Goal: Transaction & Acquisition: Purchase product/service

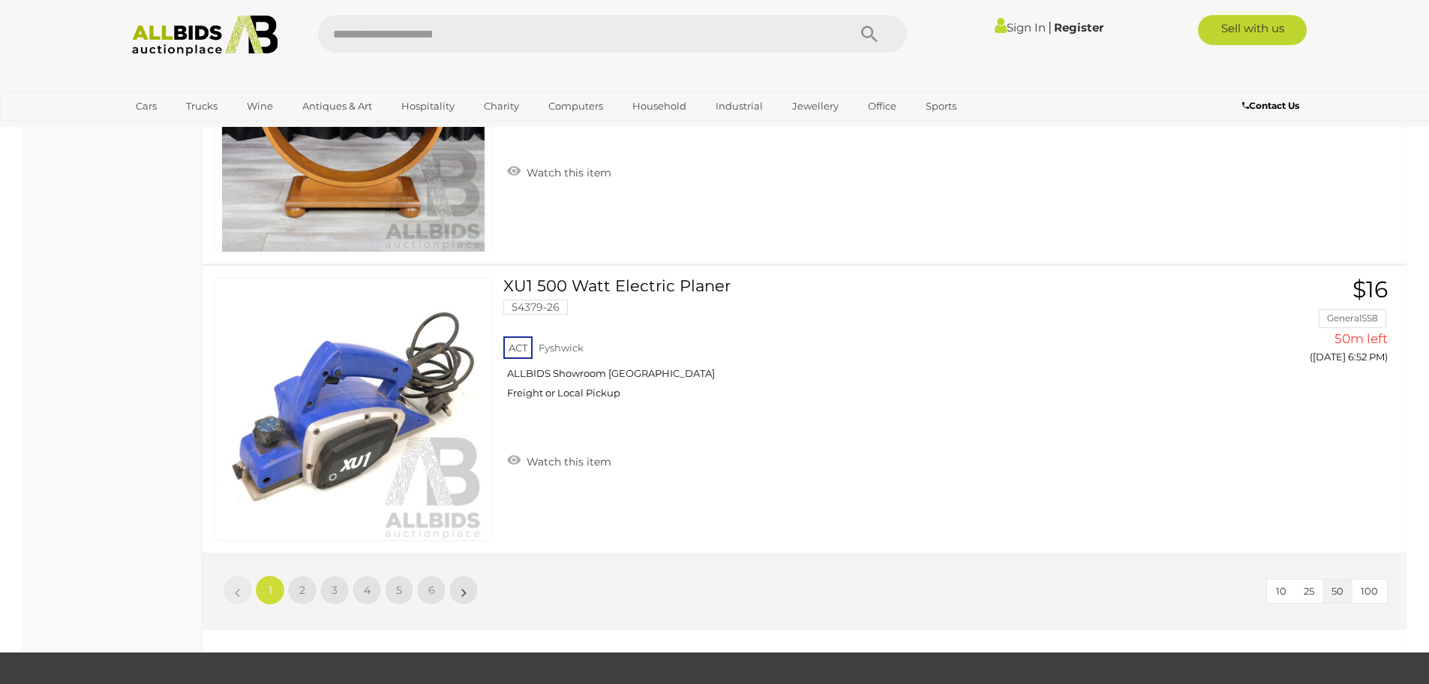
scroll to position [14107, 0]
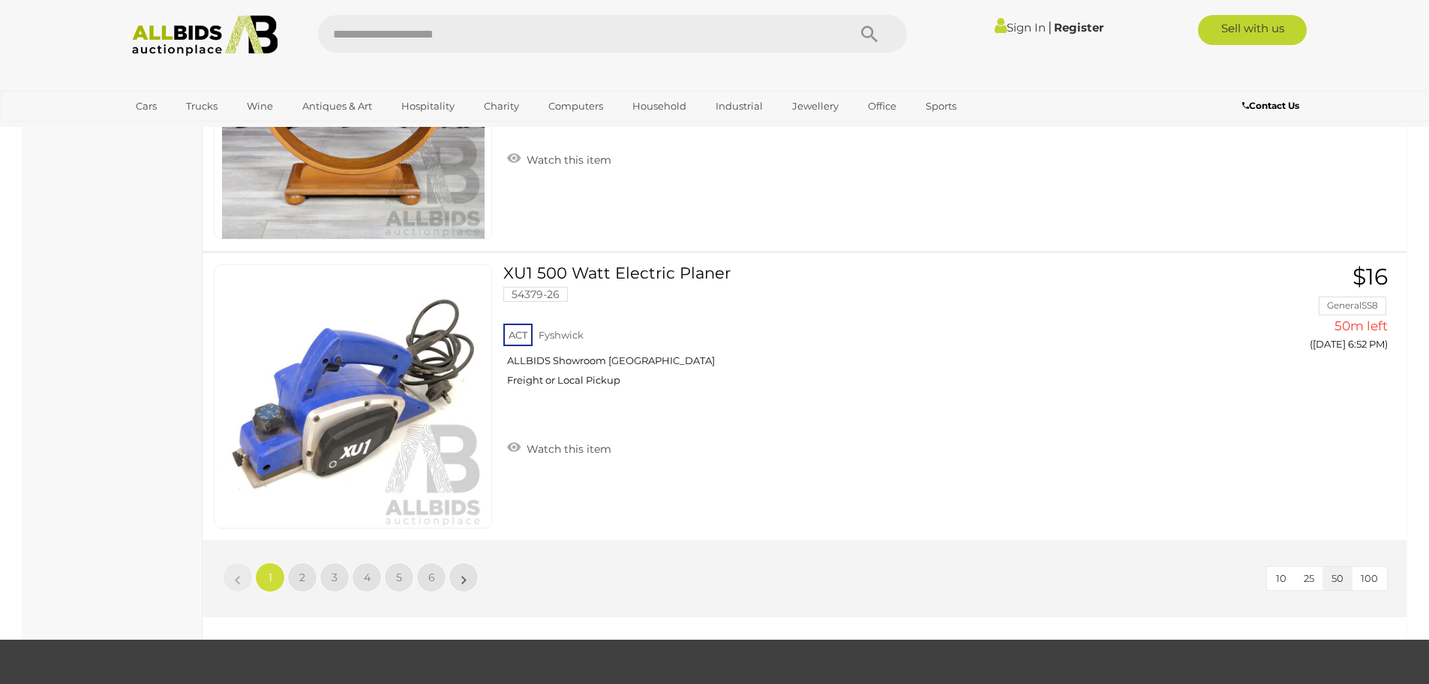
click at [464, 586] on li "»" at bounding box center [463, 577] width 29 height 30
click at [459, 576] on link "»" at bounding box center [464, 577] width 30 height 30
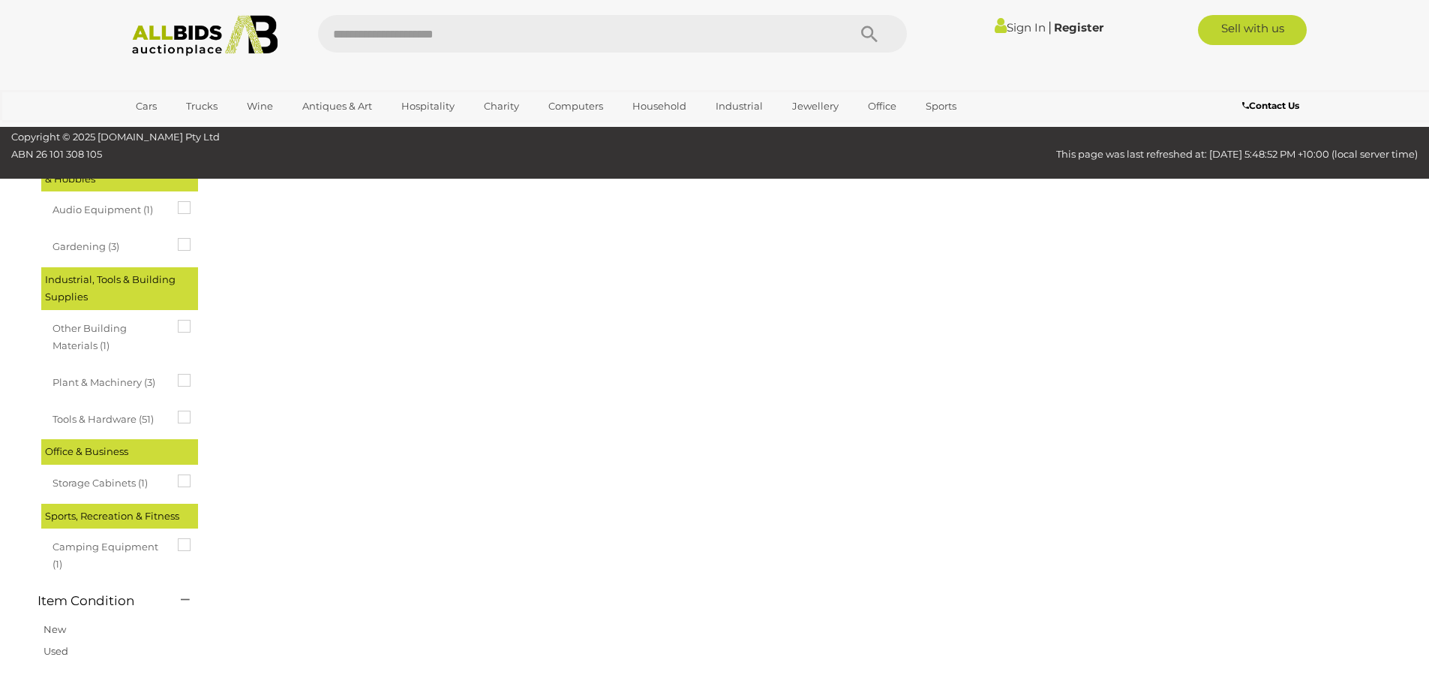
scroll to position [52, 0]
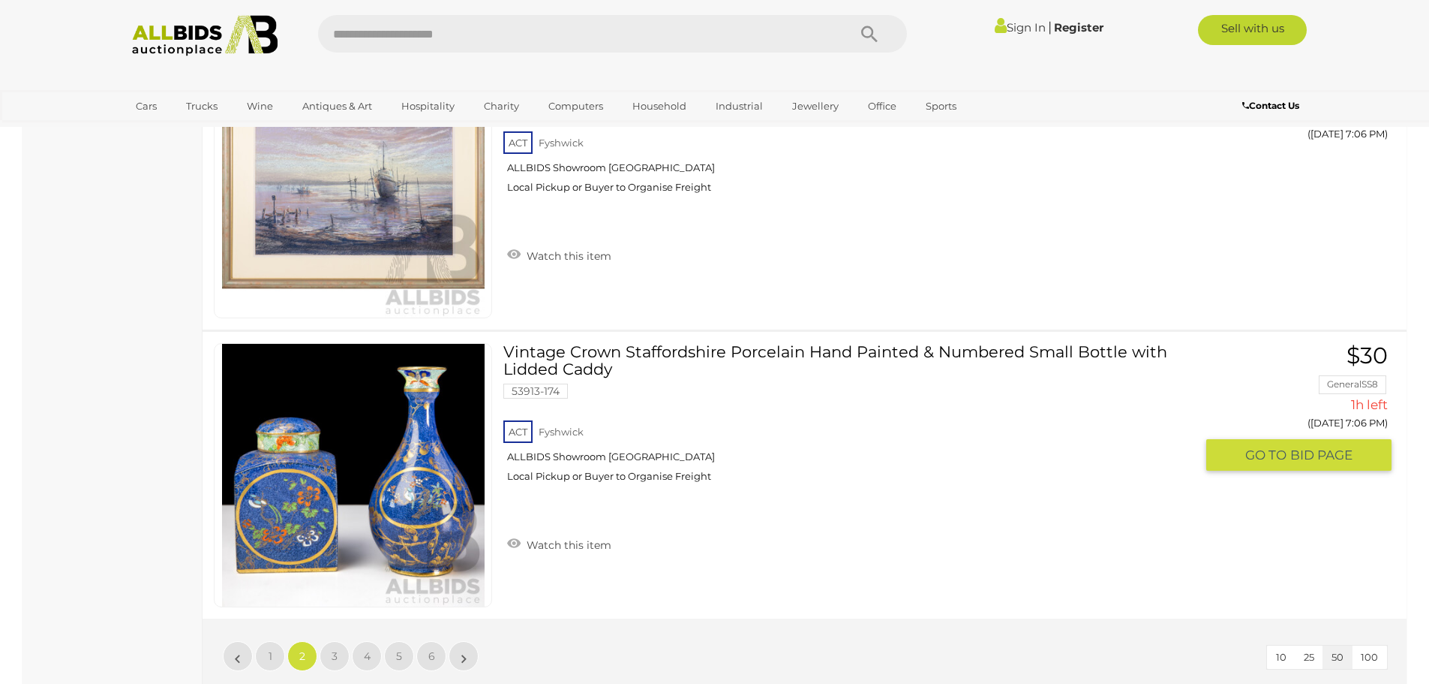
scroll to position [14084, 0]
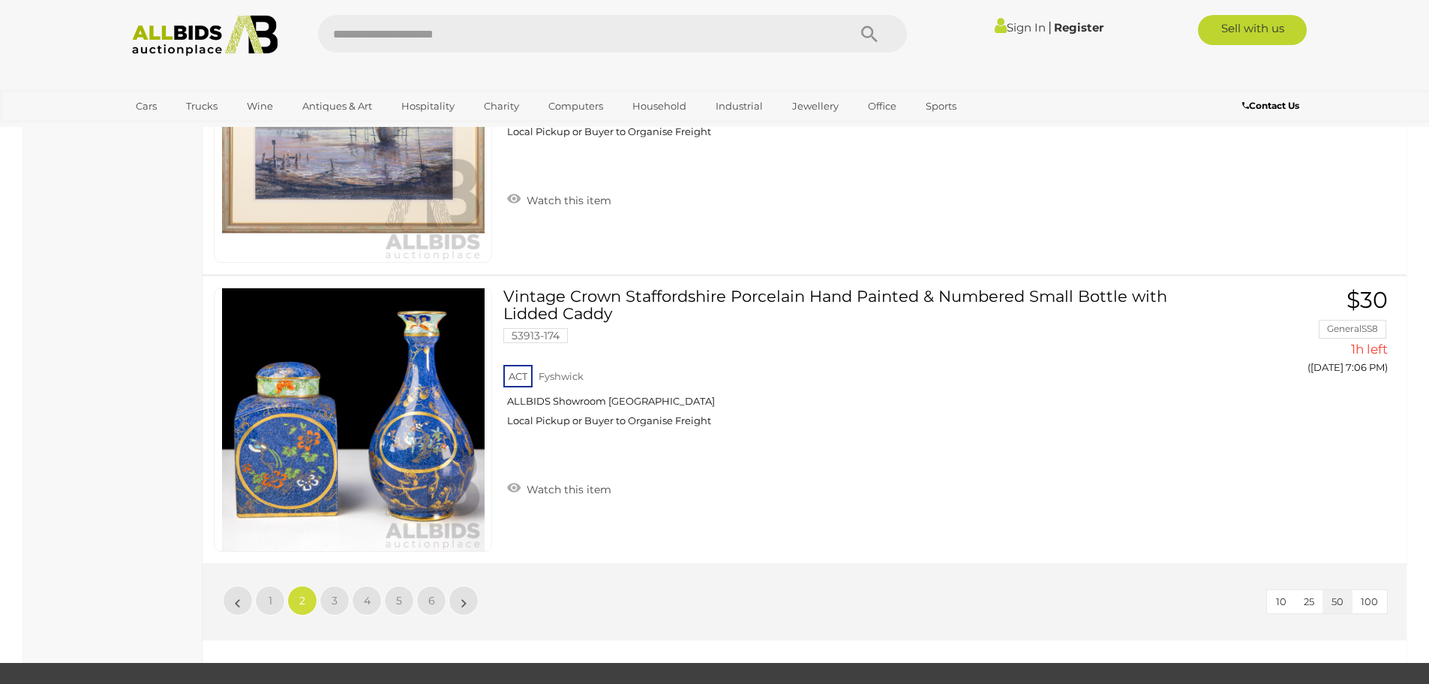
click at [463, 594] on li "»" at bounding box center [463, 600] width 29 height 30
click at [468, 600] on link "»" at bounding box center [464, 600] width 30 height 30
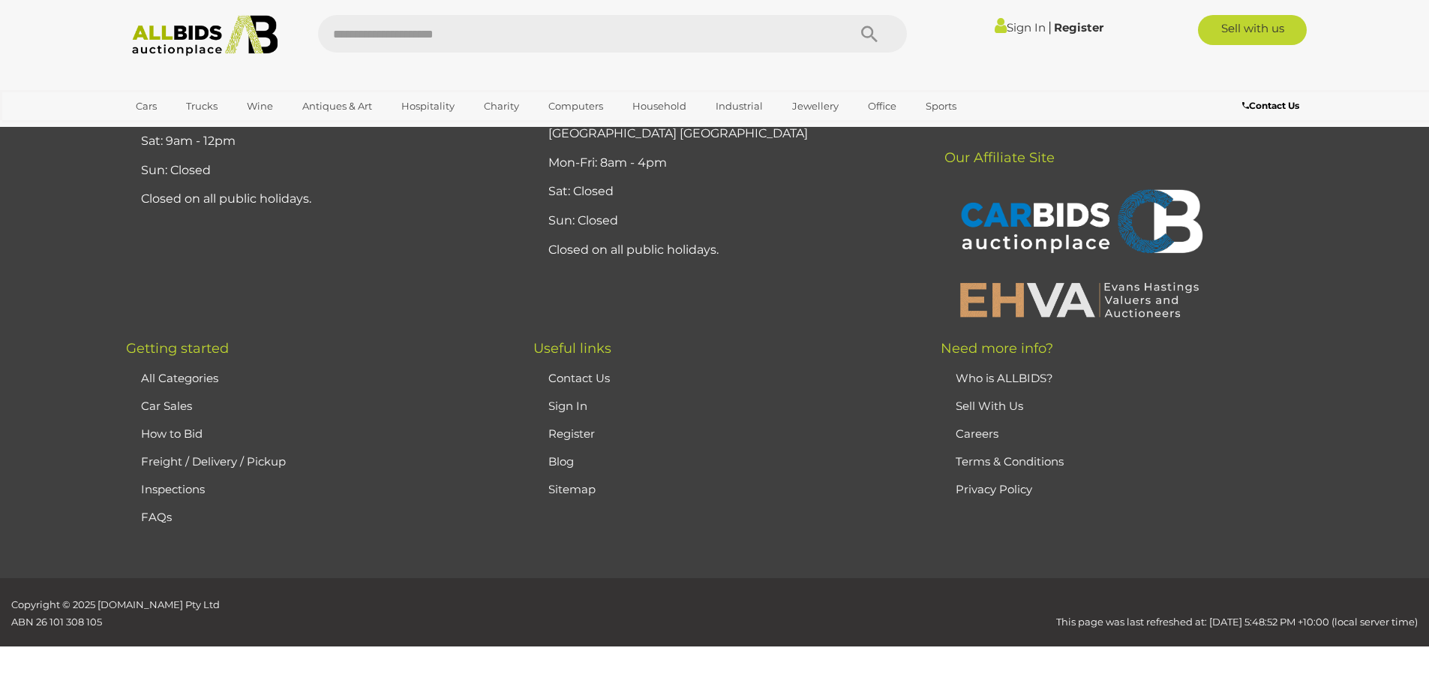
scroll to position [52, 0]
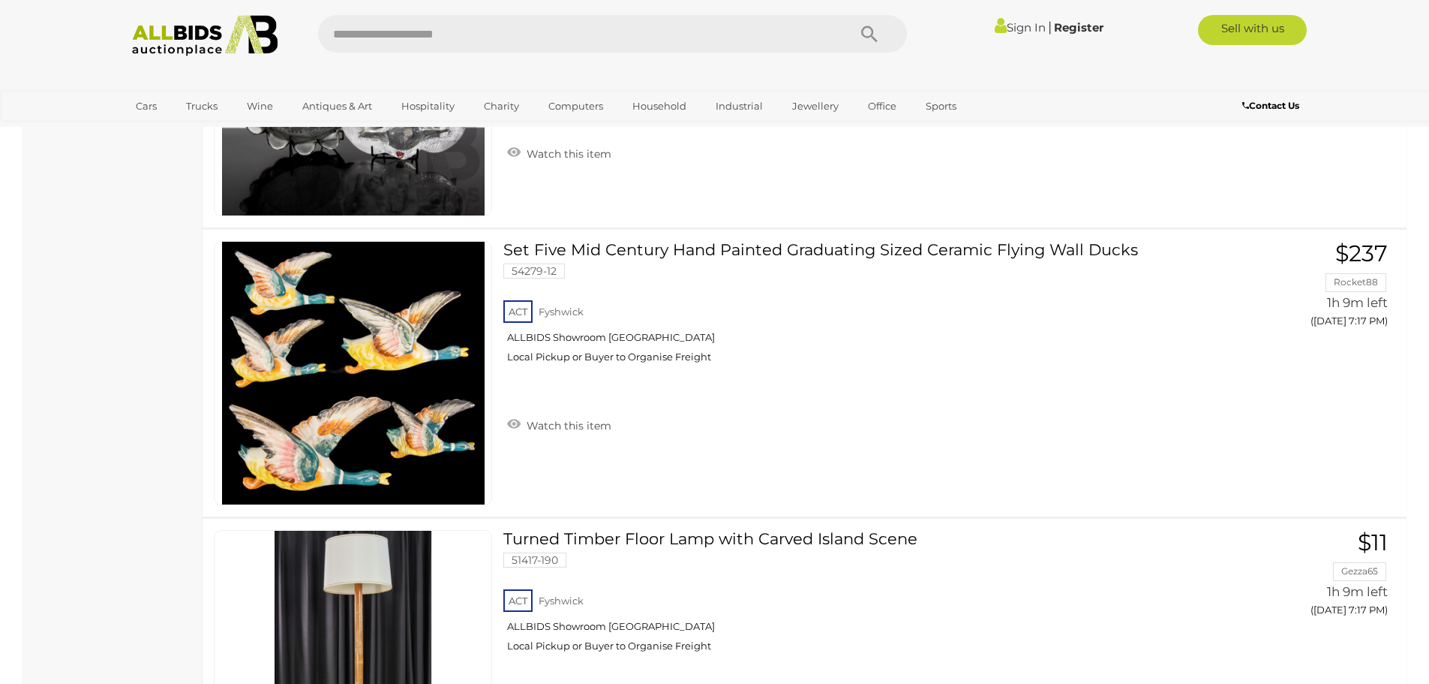
scroll to position [9506, 0]
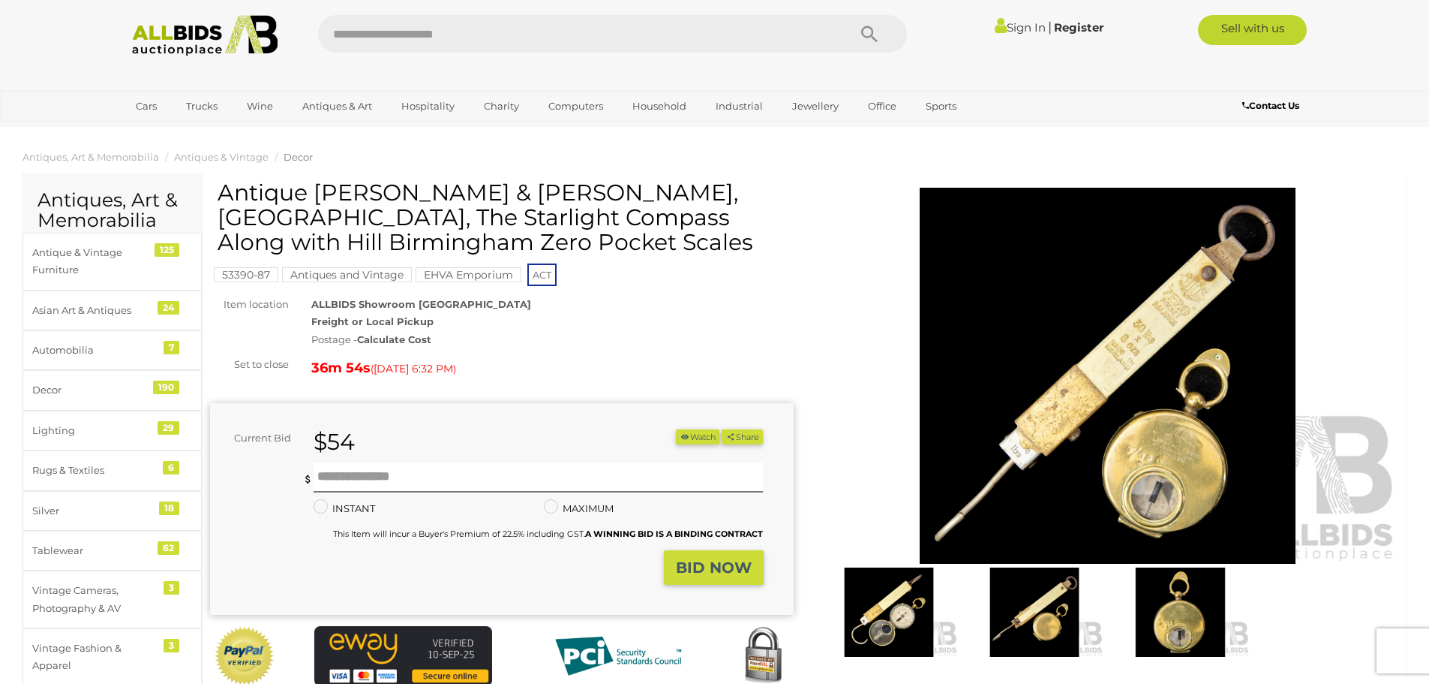
scroll to position [75, 0]
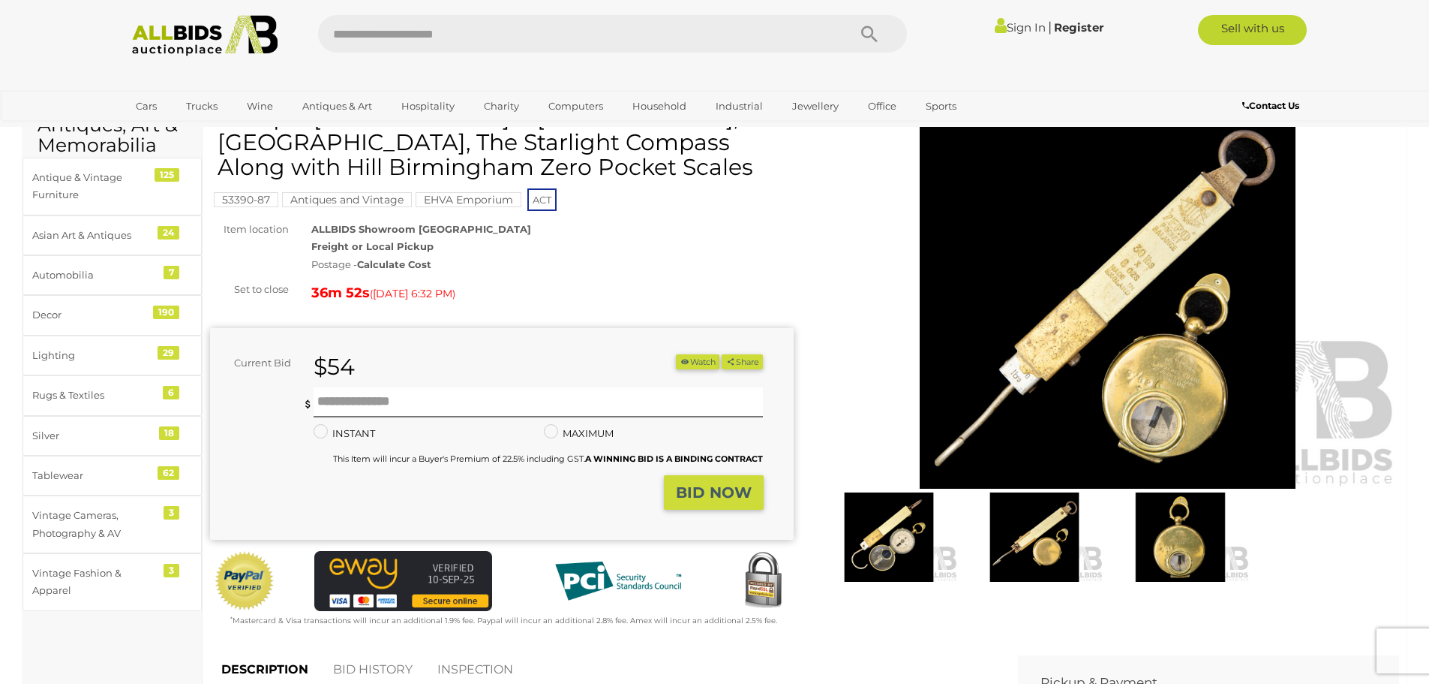
click at [1056, 280] on img at bounding box center [1108, 301] width 584 height 376
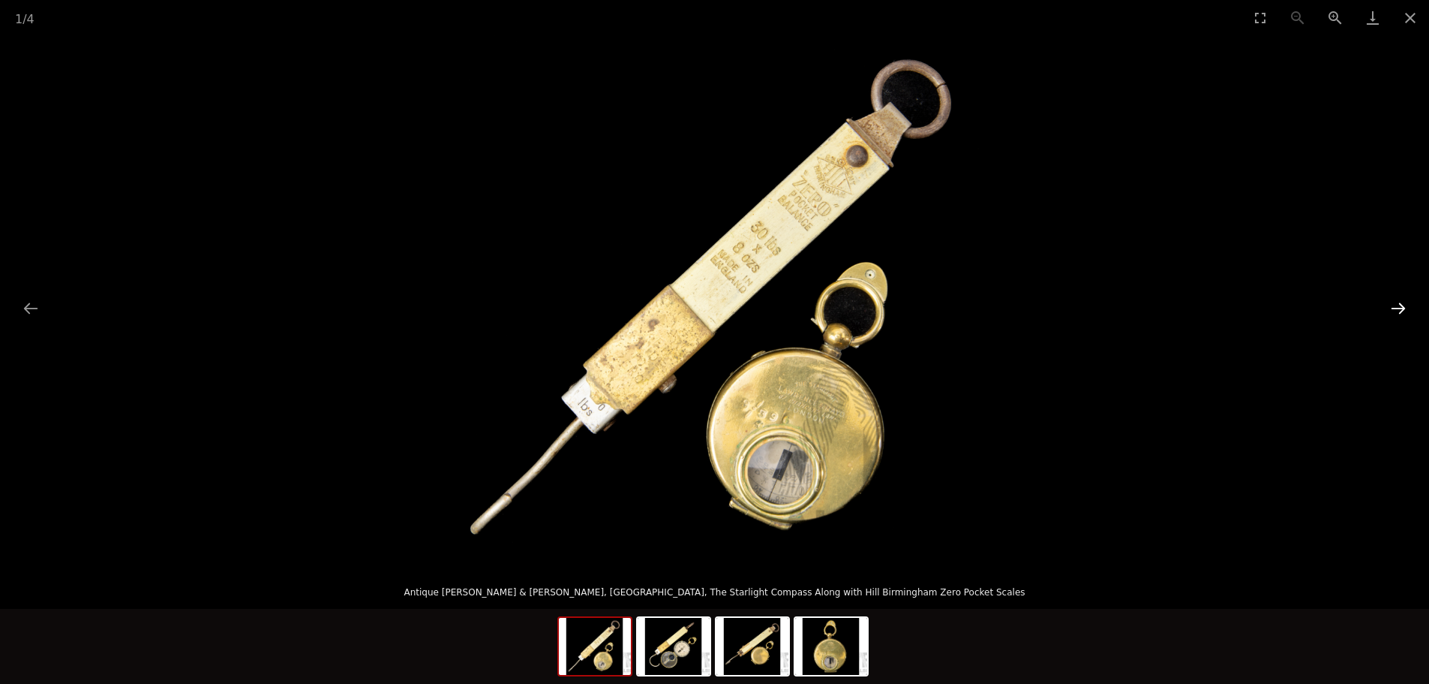
click at [1387, 305] on button "Next slide" at bounding box center [1399, 307] width 32 height 29
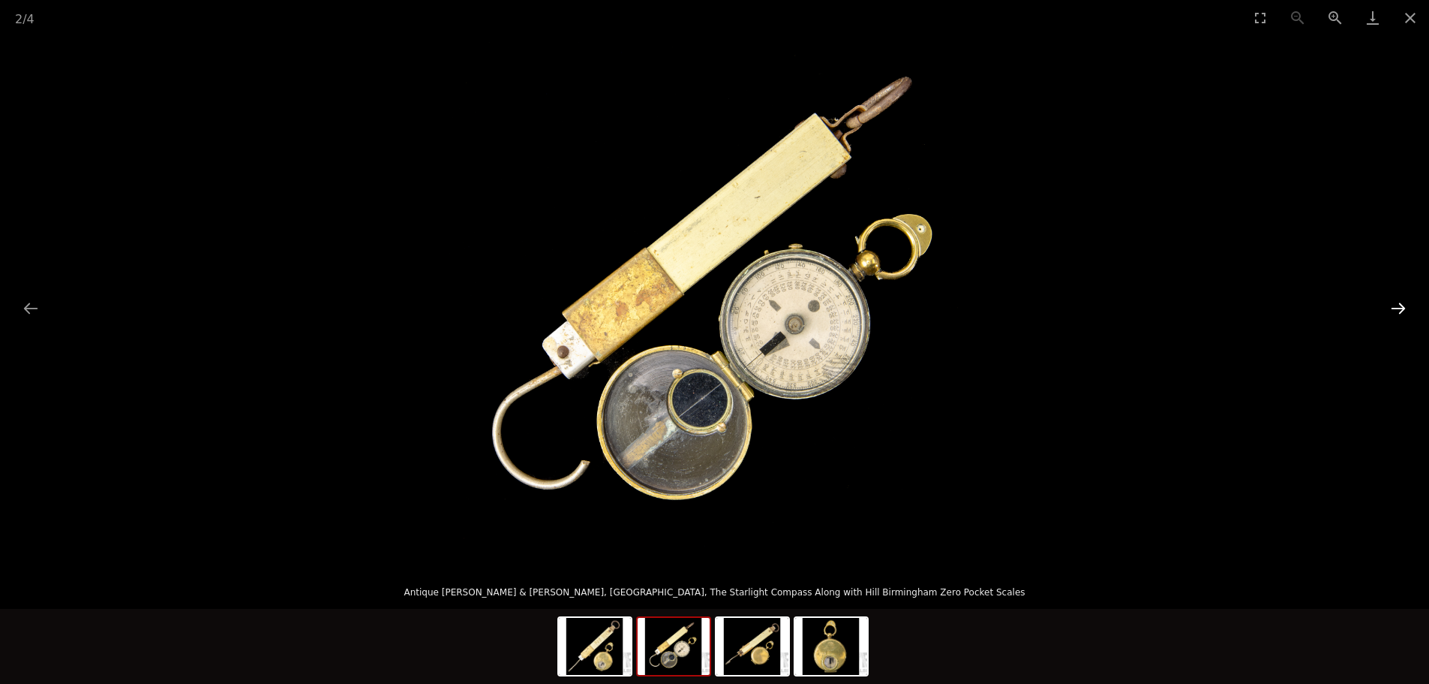
click at [1384, 303] on button "Next slide" at bounding box center [1399, 307] width 32 height 29
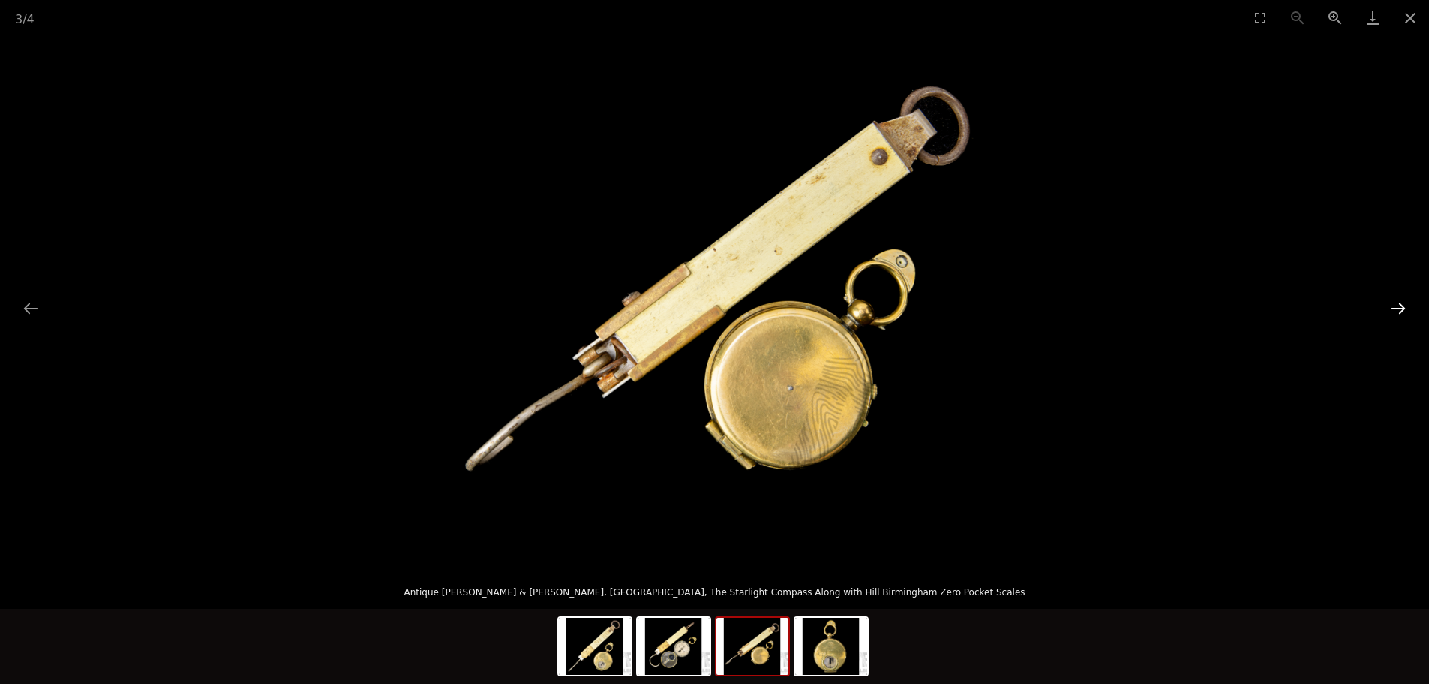
click at [1384, 303] on button "Next slide" at bounding box center [1399, 307] width 32 height 29
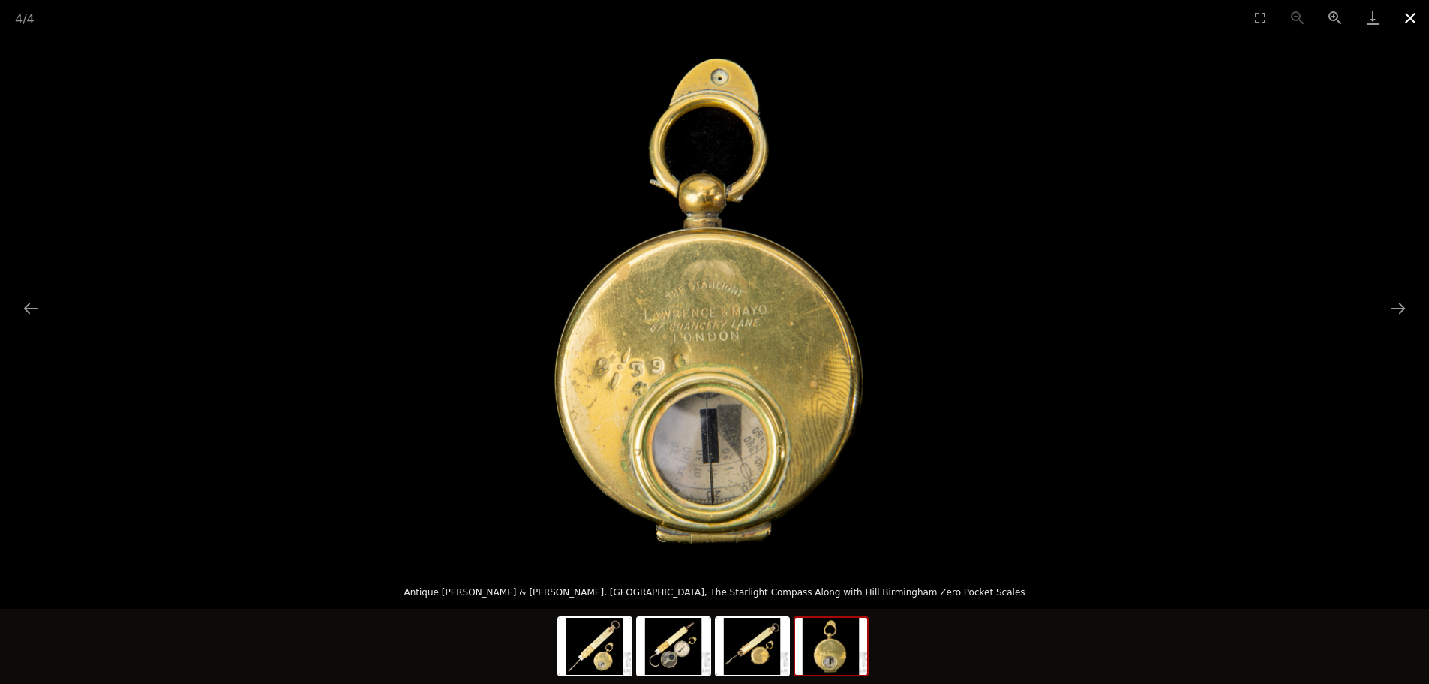
click at [1420, 21] on button "Close gallery" at bounding box center [1411, 17] width 38 height 35
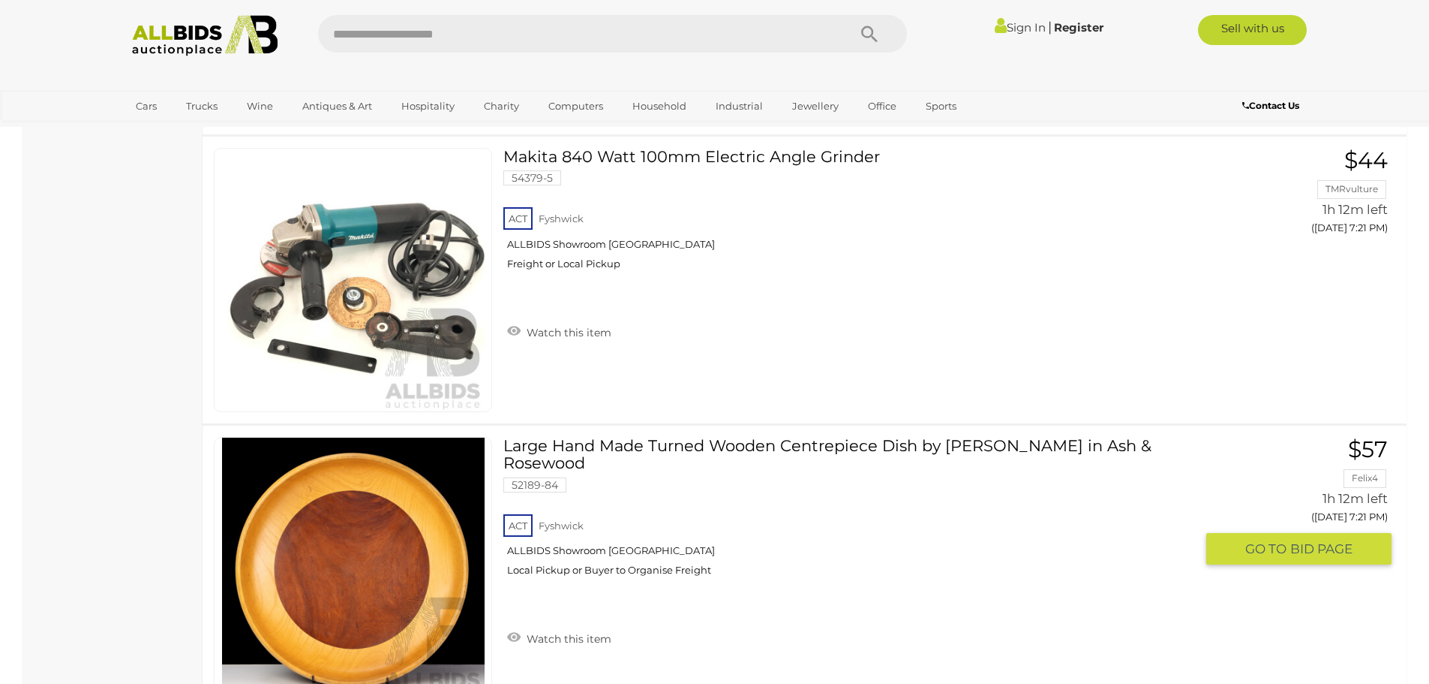
scroll to position [14159, 0]
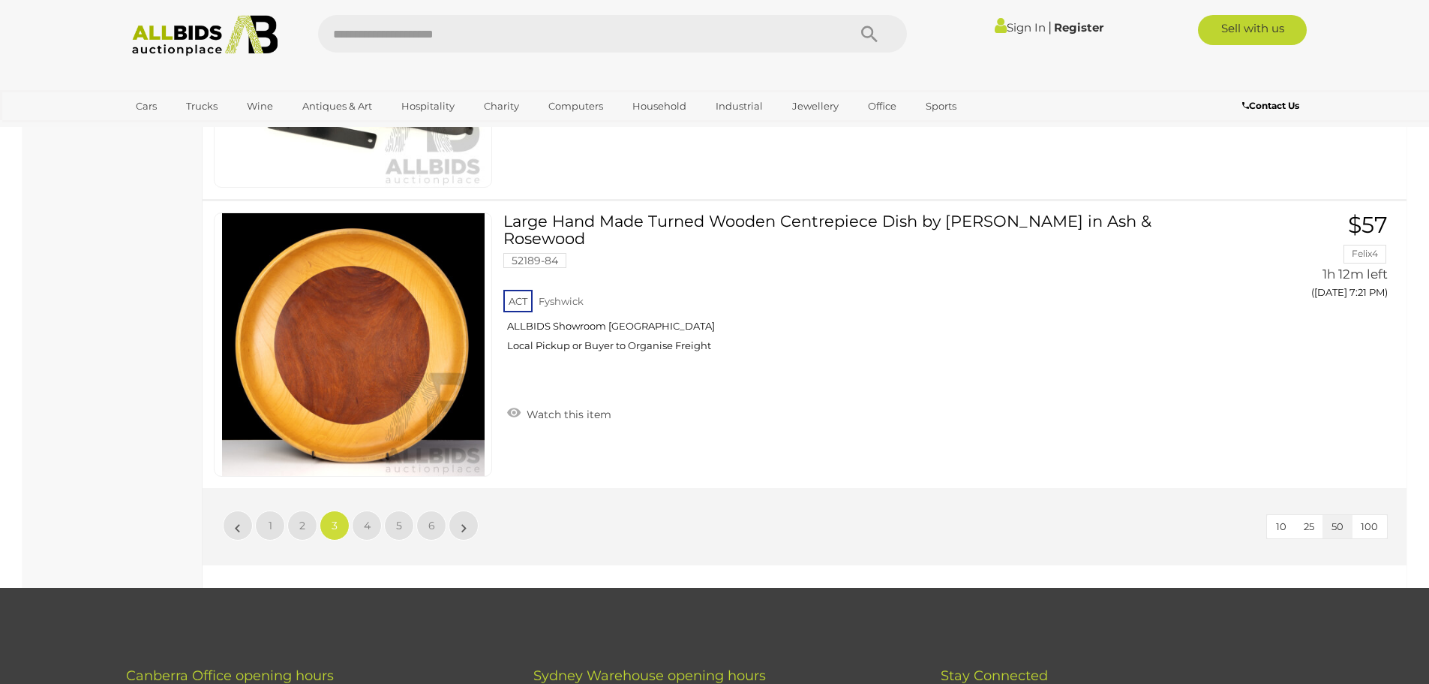
click at [466, 530] on li "»" at bounding box center [463, 525] width 29 height 30
click at [461, 528] on li "»" at bounding box center [463, 525] width 29 height 30
click at [455, 522] on link "»" at bounding box center [464, 525] width 30 height 30
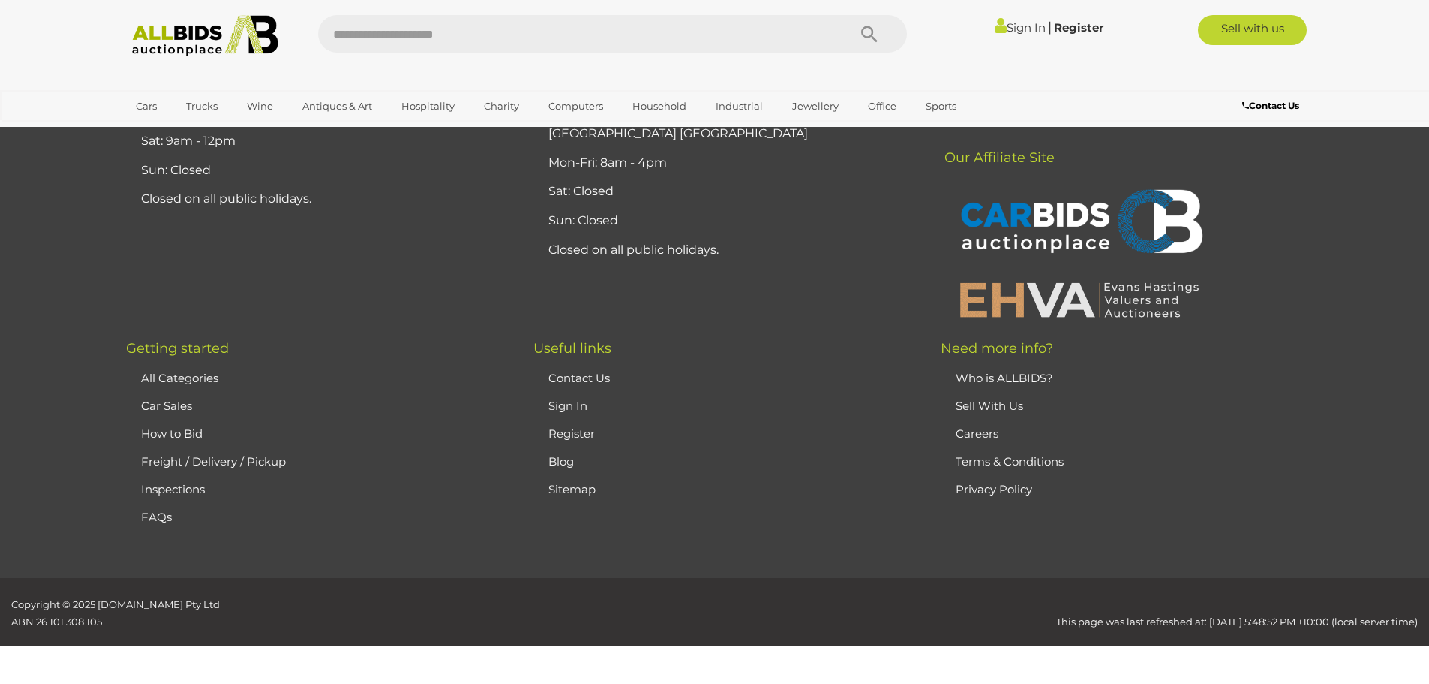
scroll to position [52, 0]
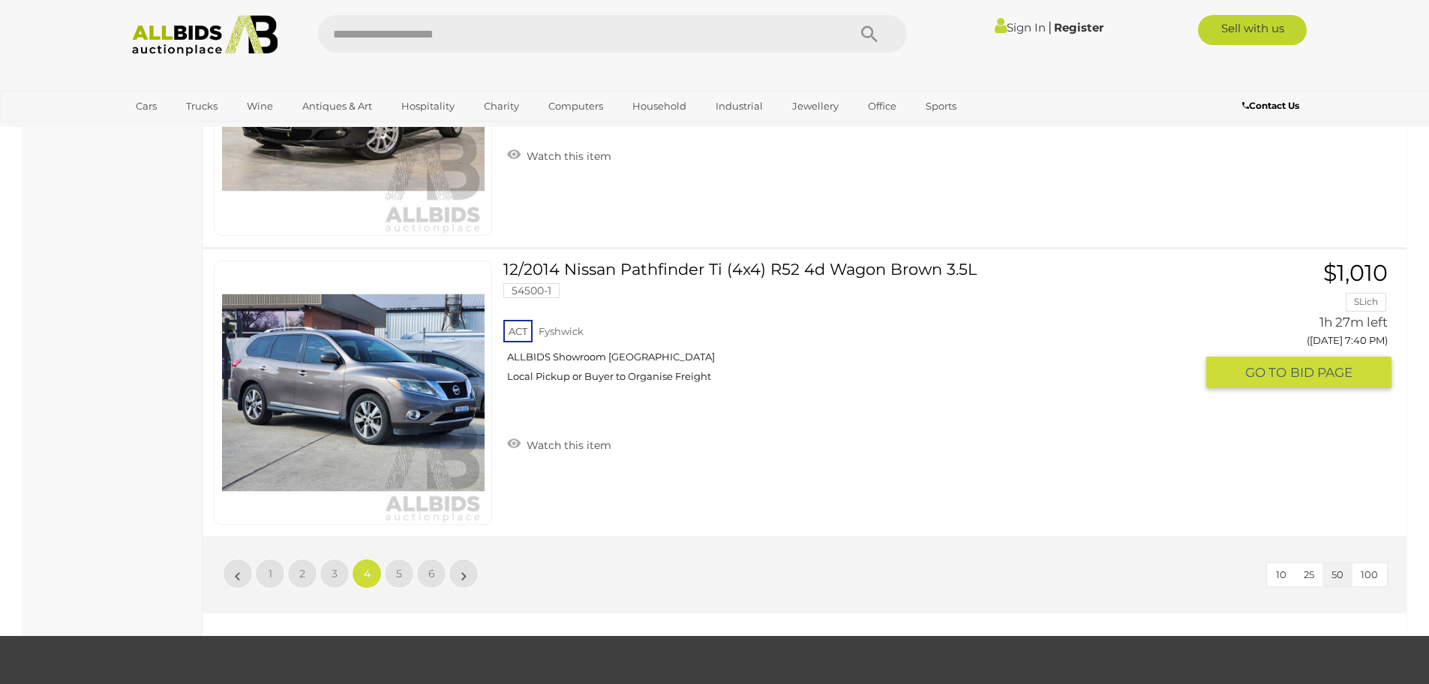
scroll to position [14159, 0]
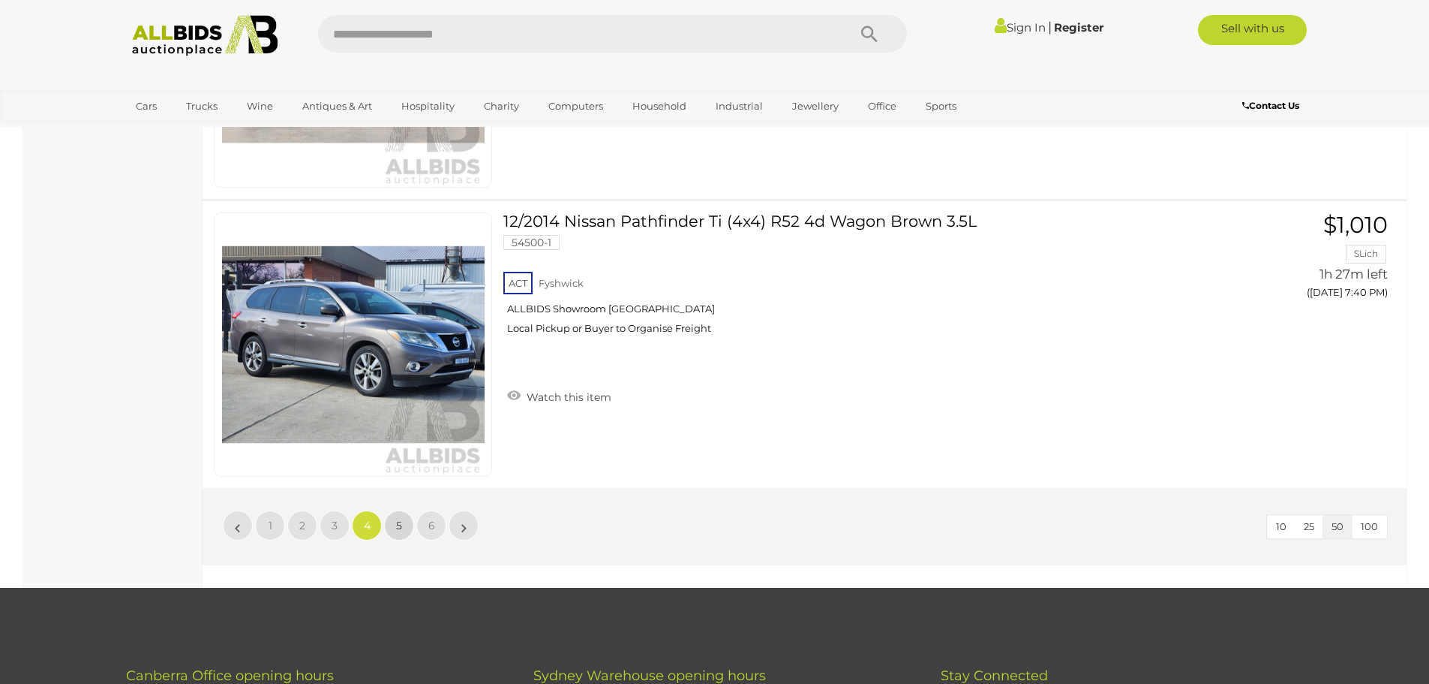
click at [407, 523] on link "5" at bounding box center [399, 525] width 30 height 30
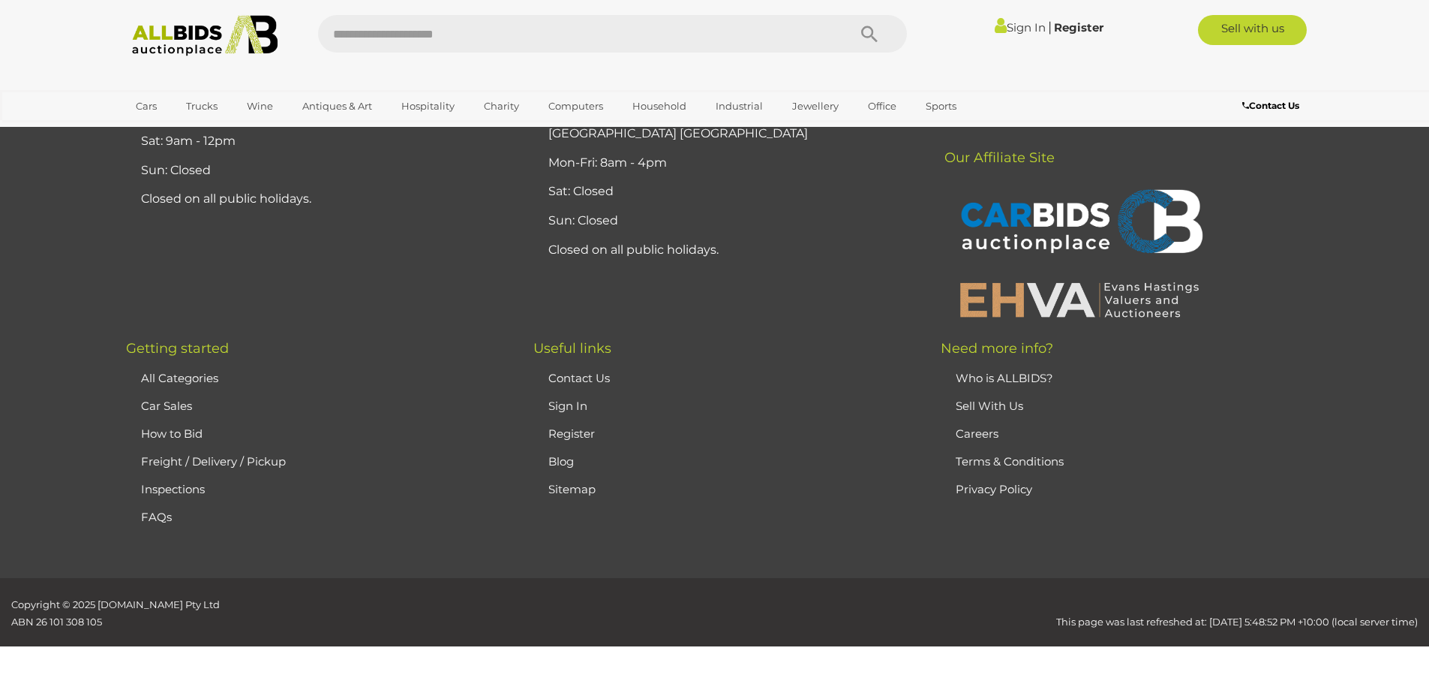
scroll to position [52, 0]
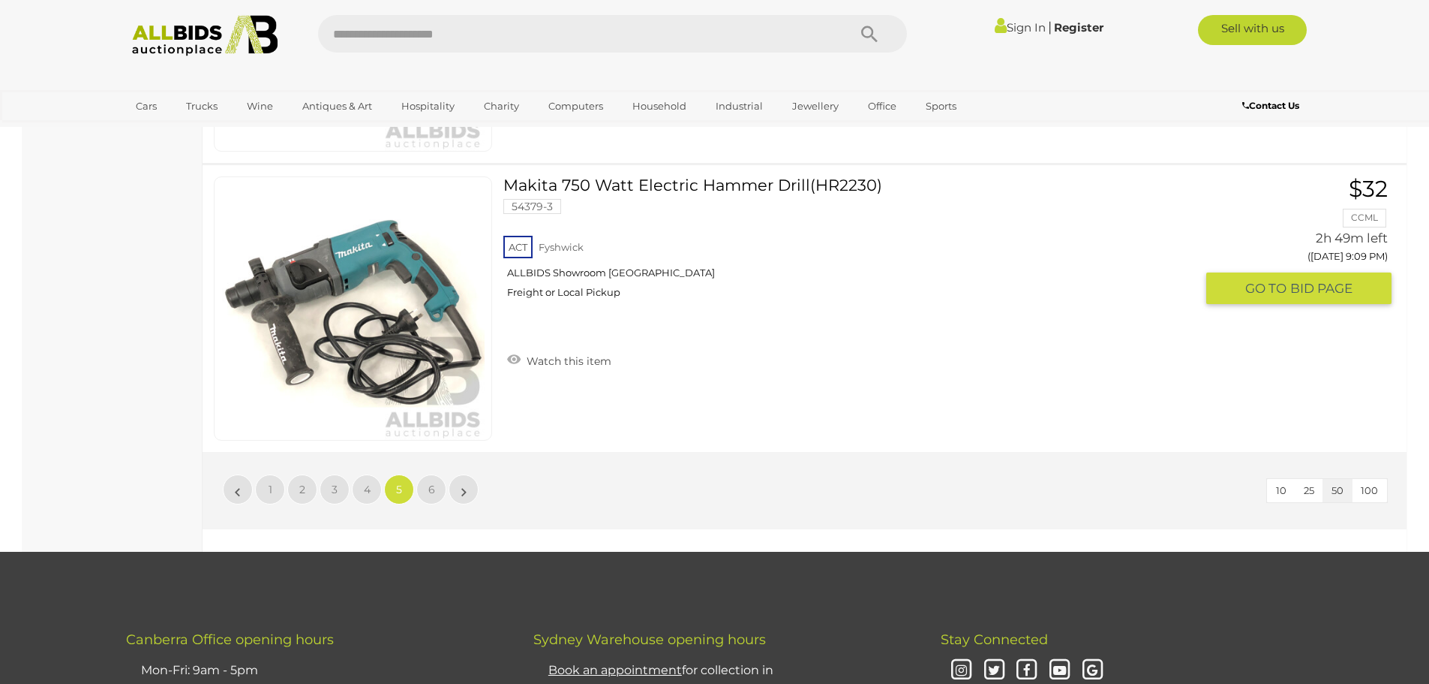
scroll to position [14309, 0]
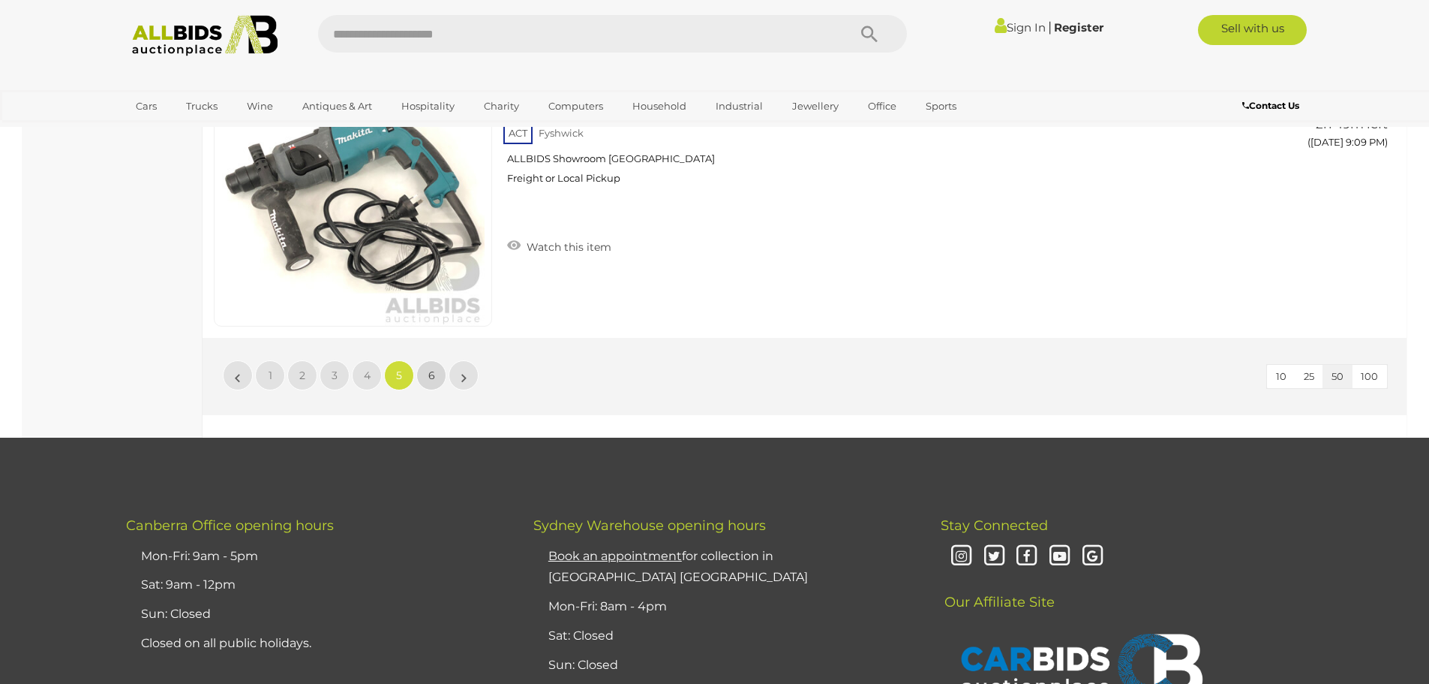
click at [421, 374] on link "6" at bounding box center [431, 375] width 30 height 30
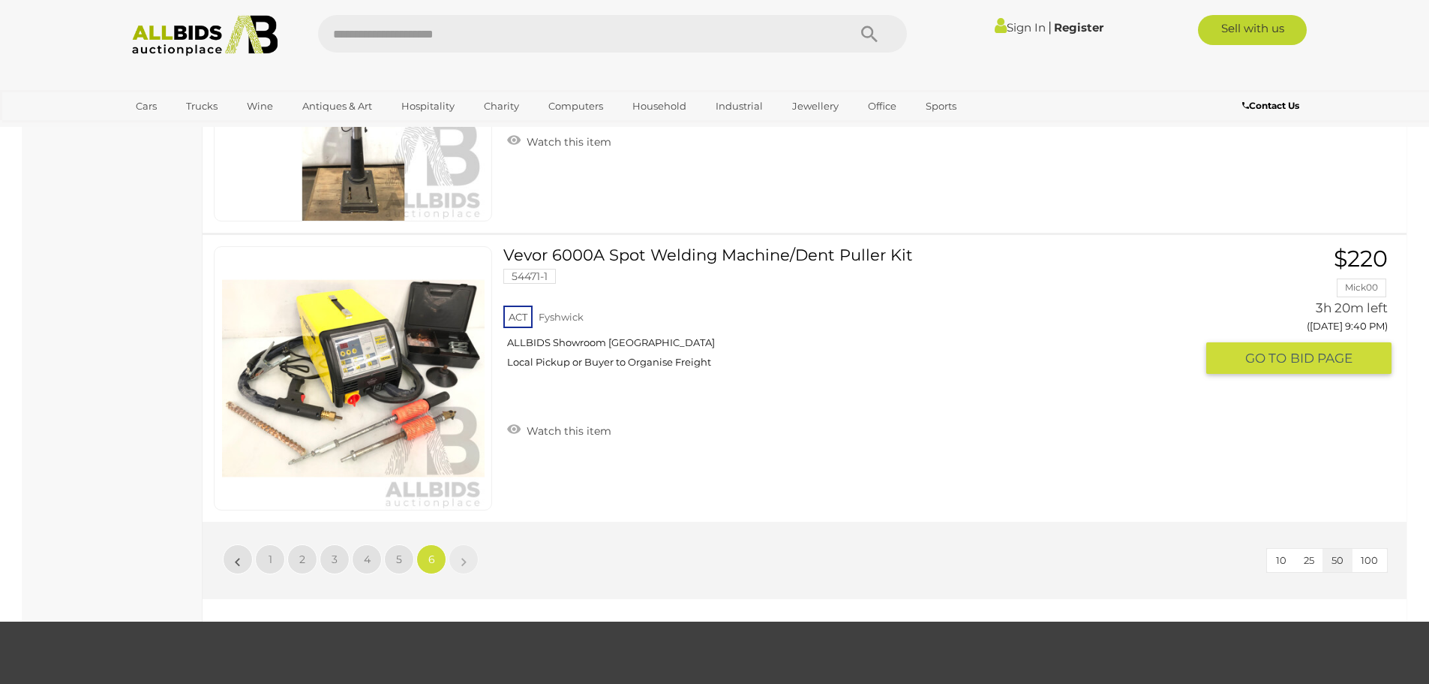
scroll to position [1928, 0]
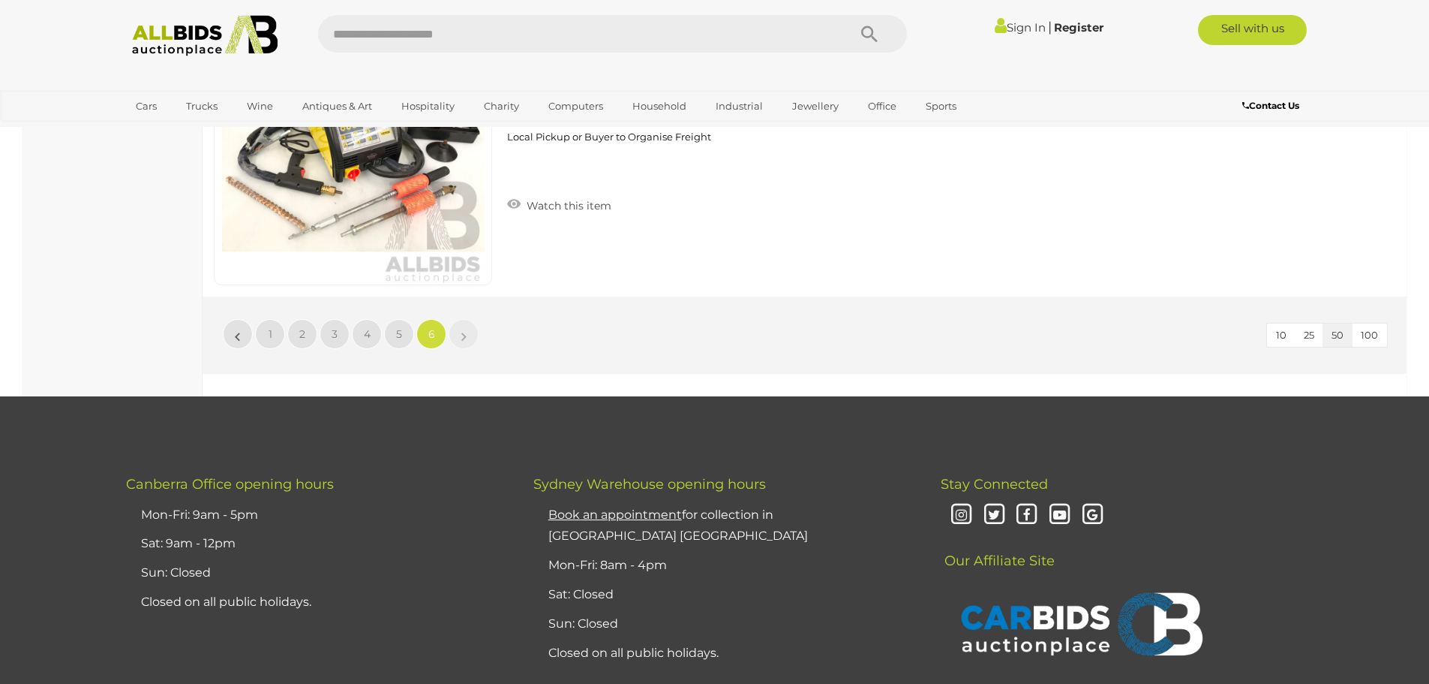
click at [473, 336] on link "»" at bounding box center [464, 334] width 30 height 30
click at [464, 333] on li "»" at bounding box center [463, 334] width 29 height 30
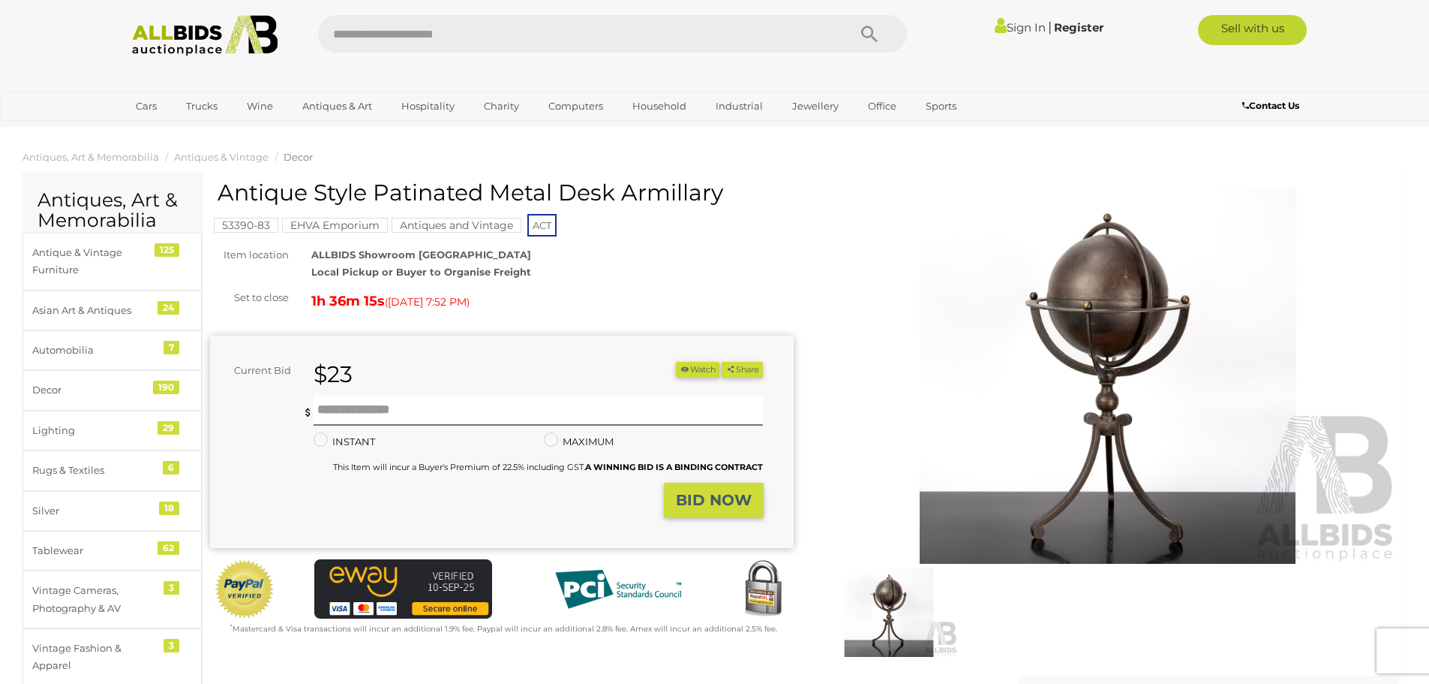
drag, startPoint x: 723, startPoint y: 192, endPoint x: 380, endPoint y: 187, distance: 342.2
click at [380, 187] on h1 "Antique Style Patinated Metal Desk Armillary" at bounding box center [504, 192] width 573 height 25
copy h1 "Patinated Metal Desk Armillary"
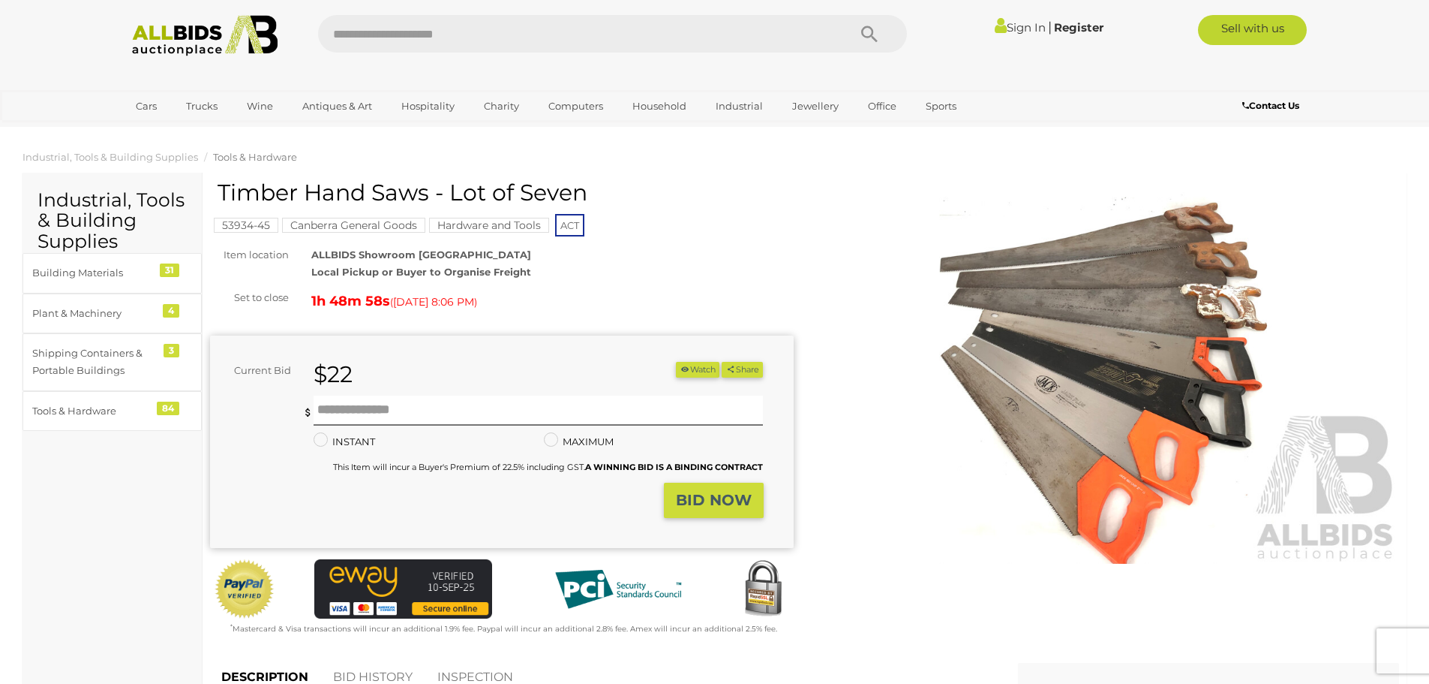
click at [1068, 359] on img at bounding box center [1108, 376] width 584 height 376
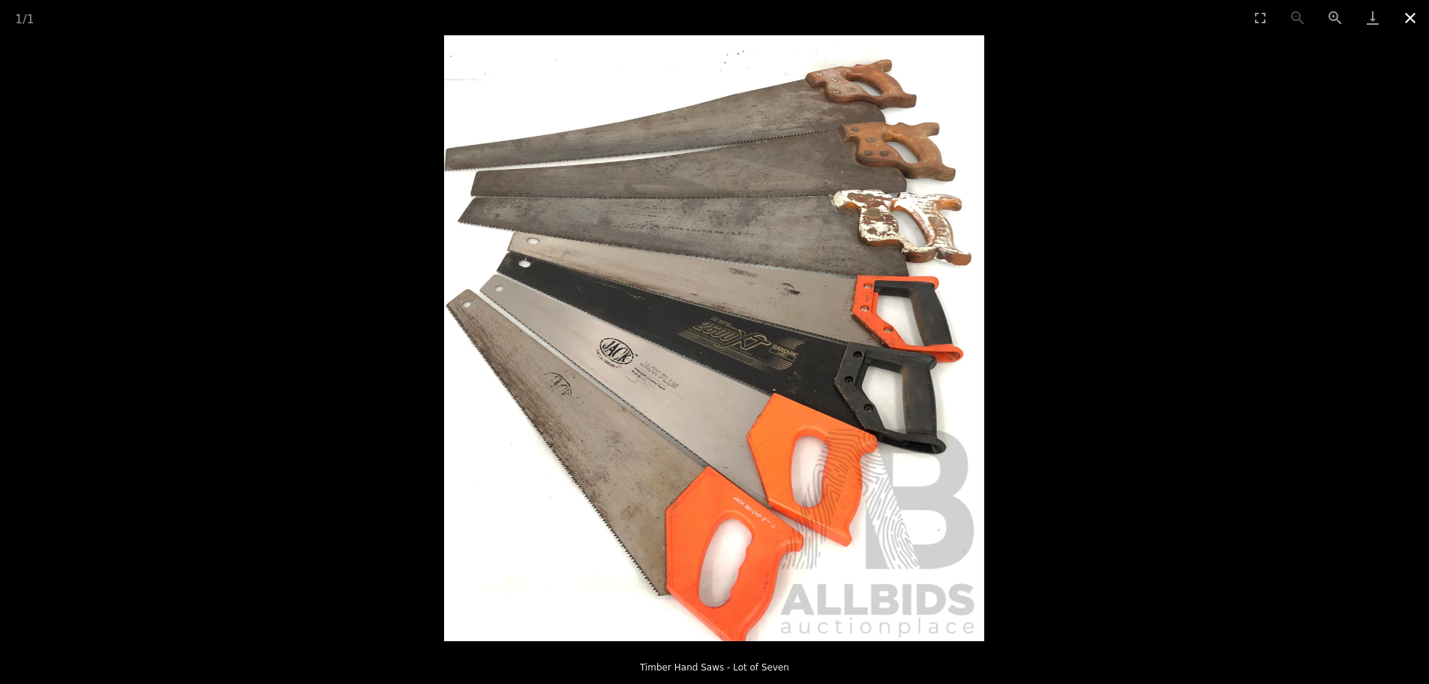
click at [1406, 20] on button "Close gallery" at bounding box center [1411, 17] width 38 height 35
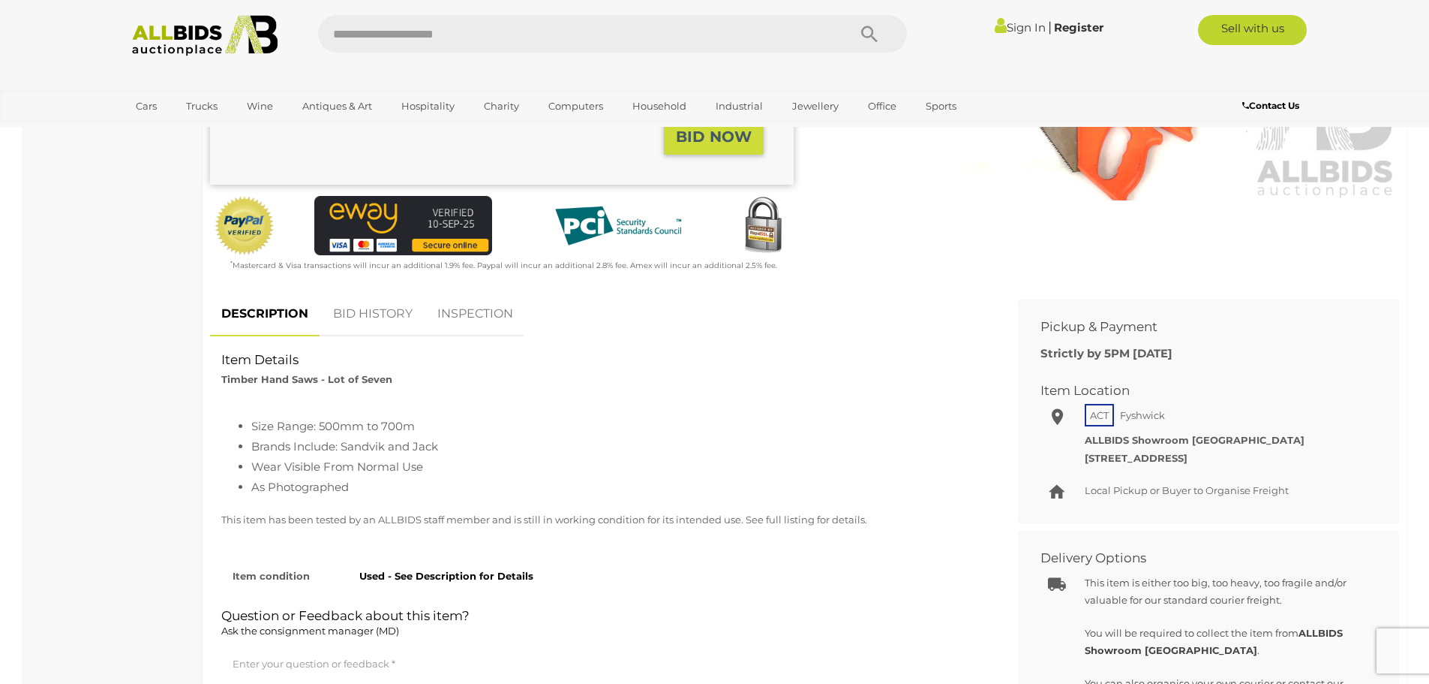
scroll to position [450, 0]
